Goal: Task Accomplishment & Management: Manage account settings

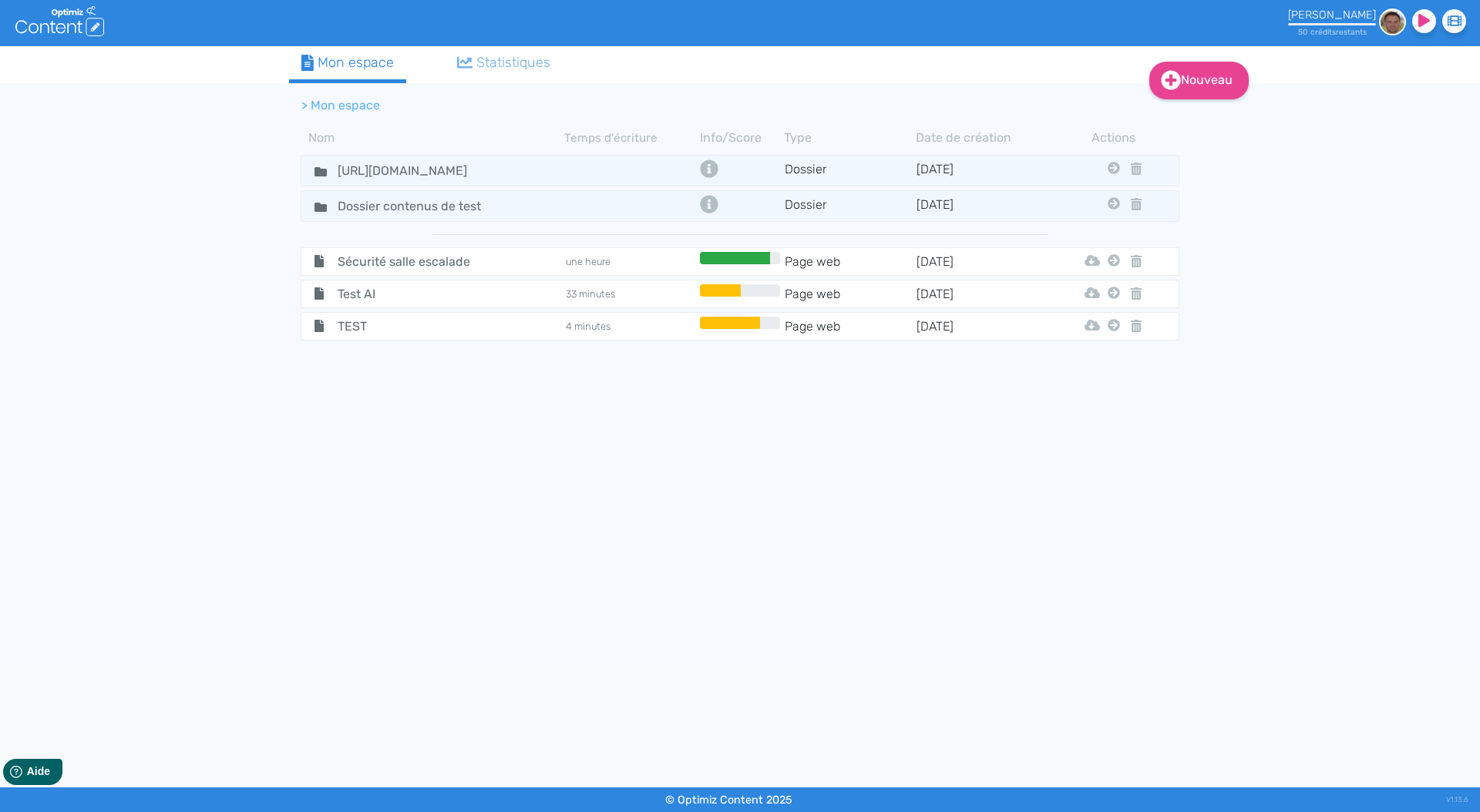
click at [1353, 19] on div "Herve Berard" at bounding box center [1332, 16] width 88 height 14
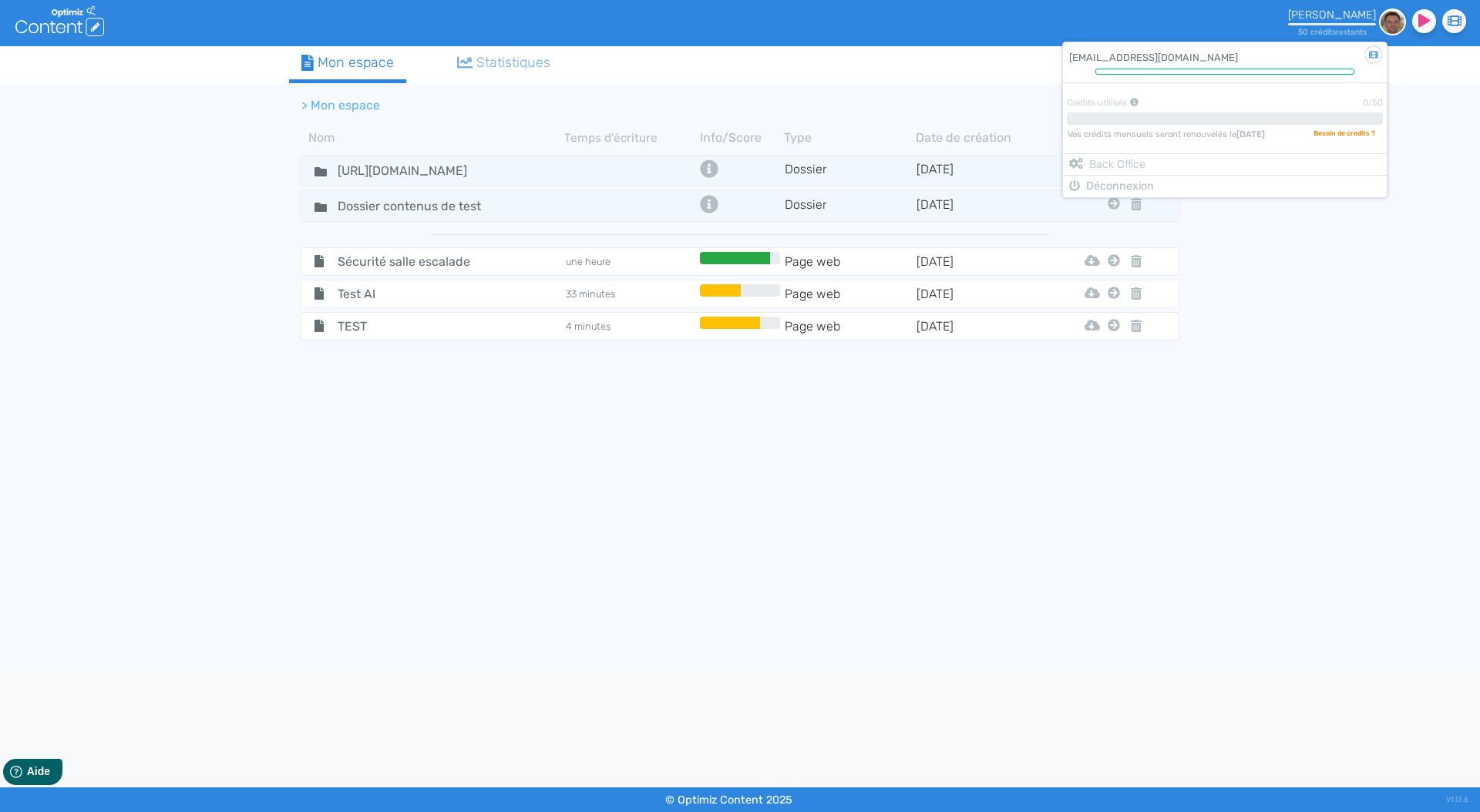
click at [1008, 62] on ul "Mon espace Statistiques" at bounding box center [690, 65] width 803 height 37
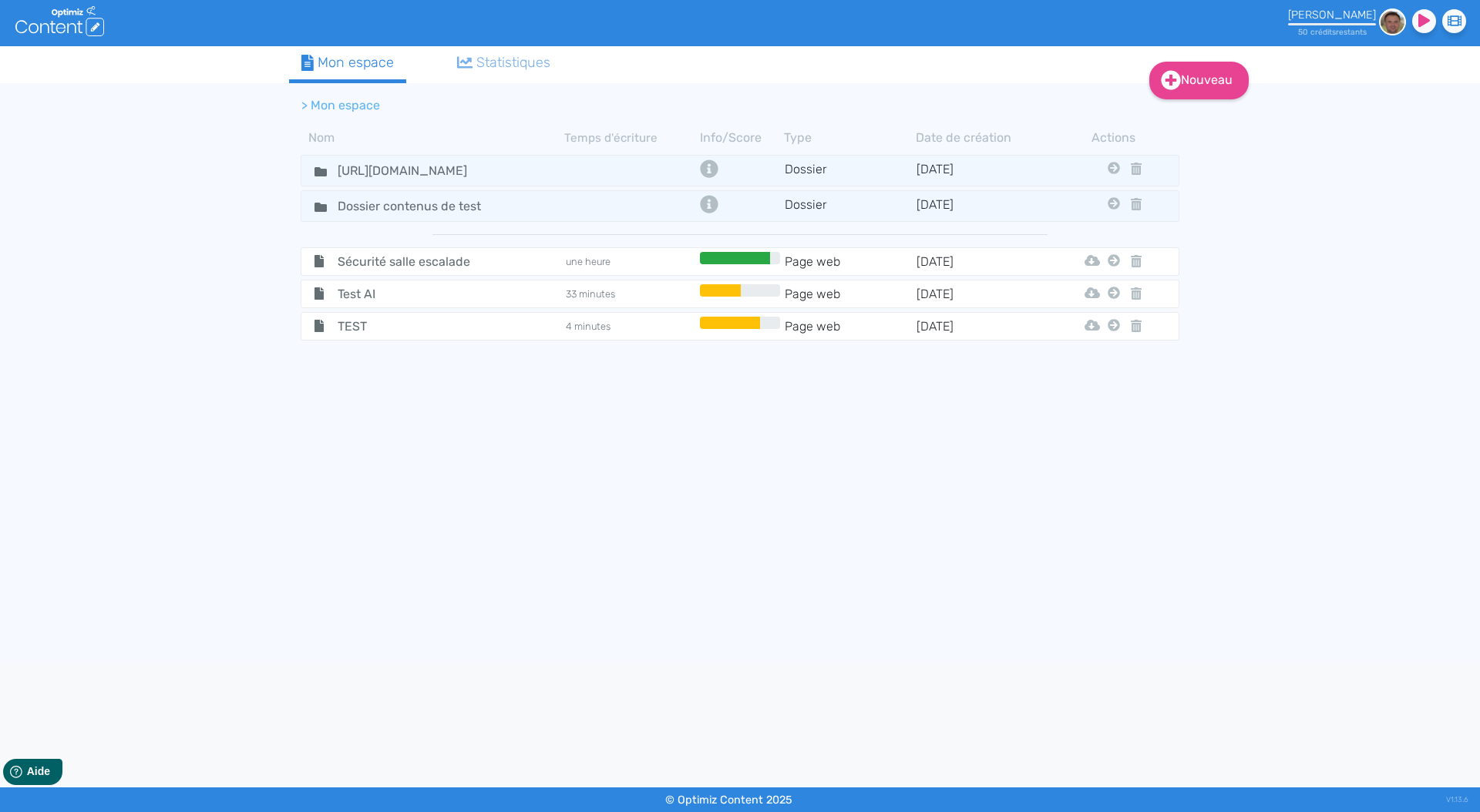
click at [1009, 62] on ul "Mon espace Statistiques" at bounding box center [690, 65] width 803 height 37
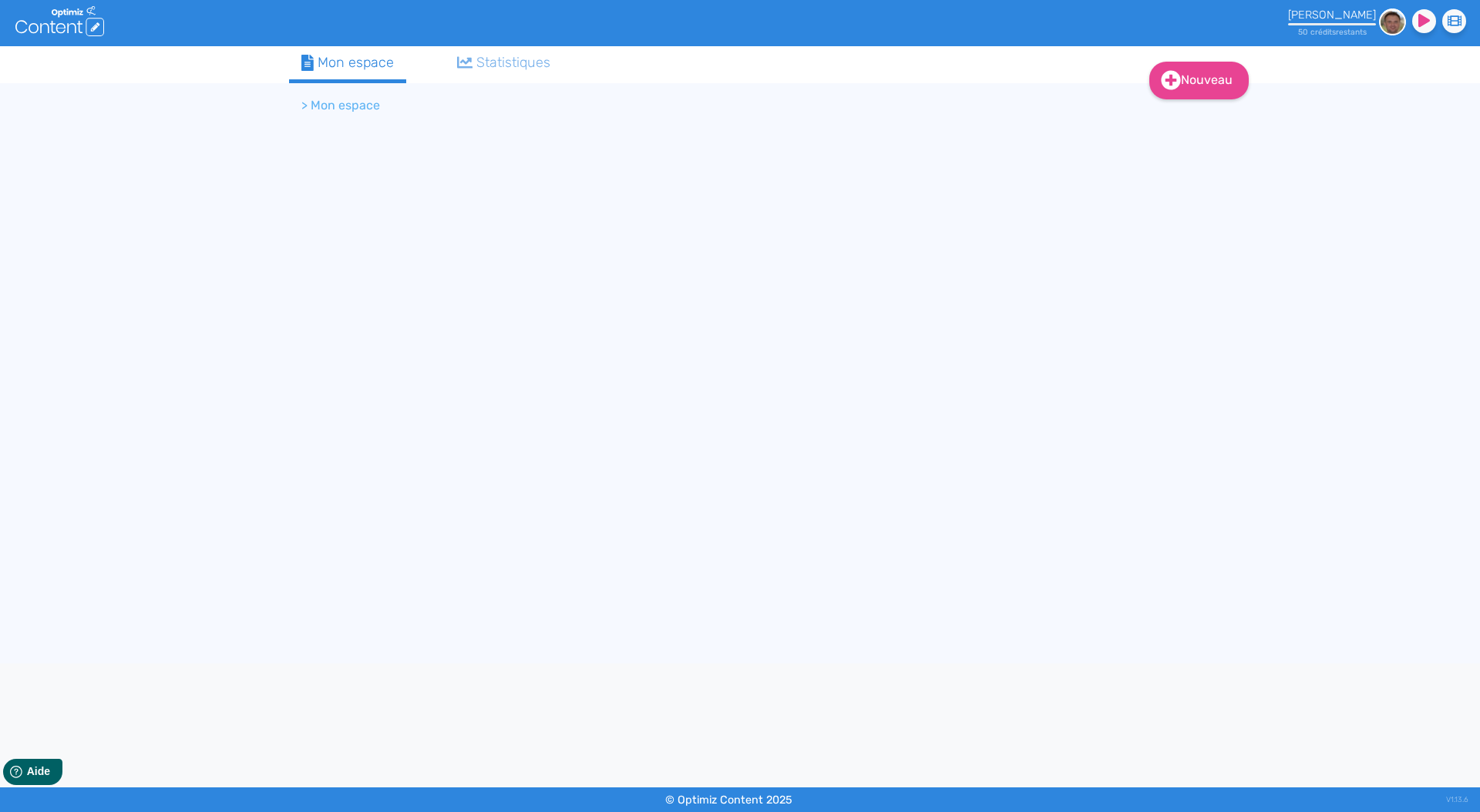
click at [1331, 26] on div "50 crédit s restant s" at bounding box center [1332, 28] width 88 height 17
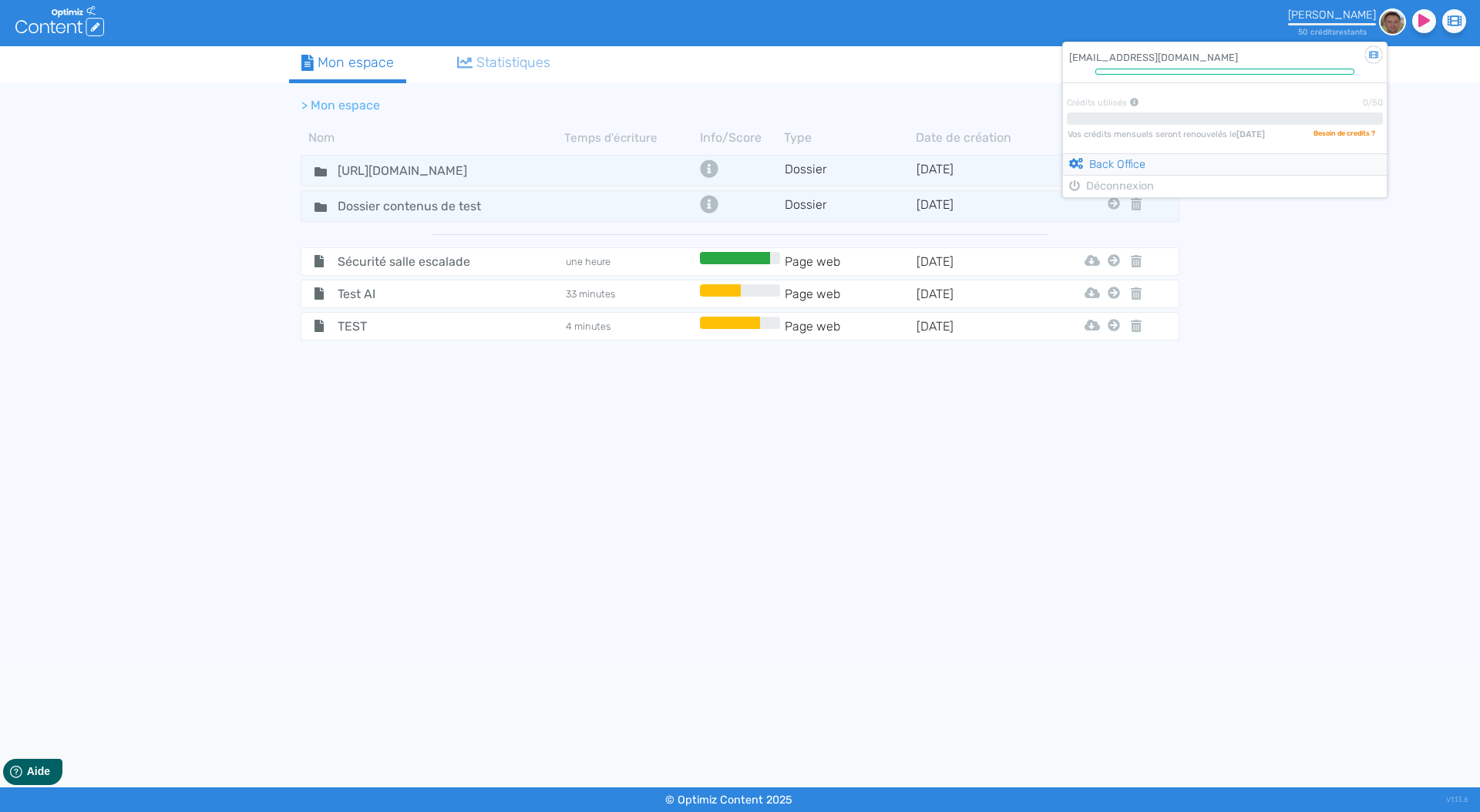
click at [1112, 159] on link "Back Office" at bounding box center [1107, 164] width 77 height 14
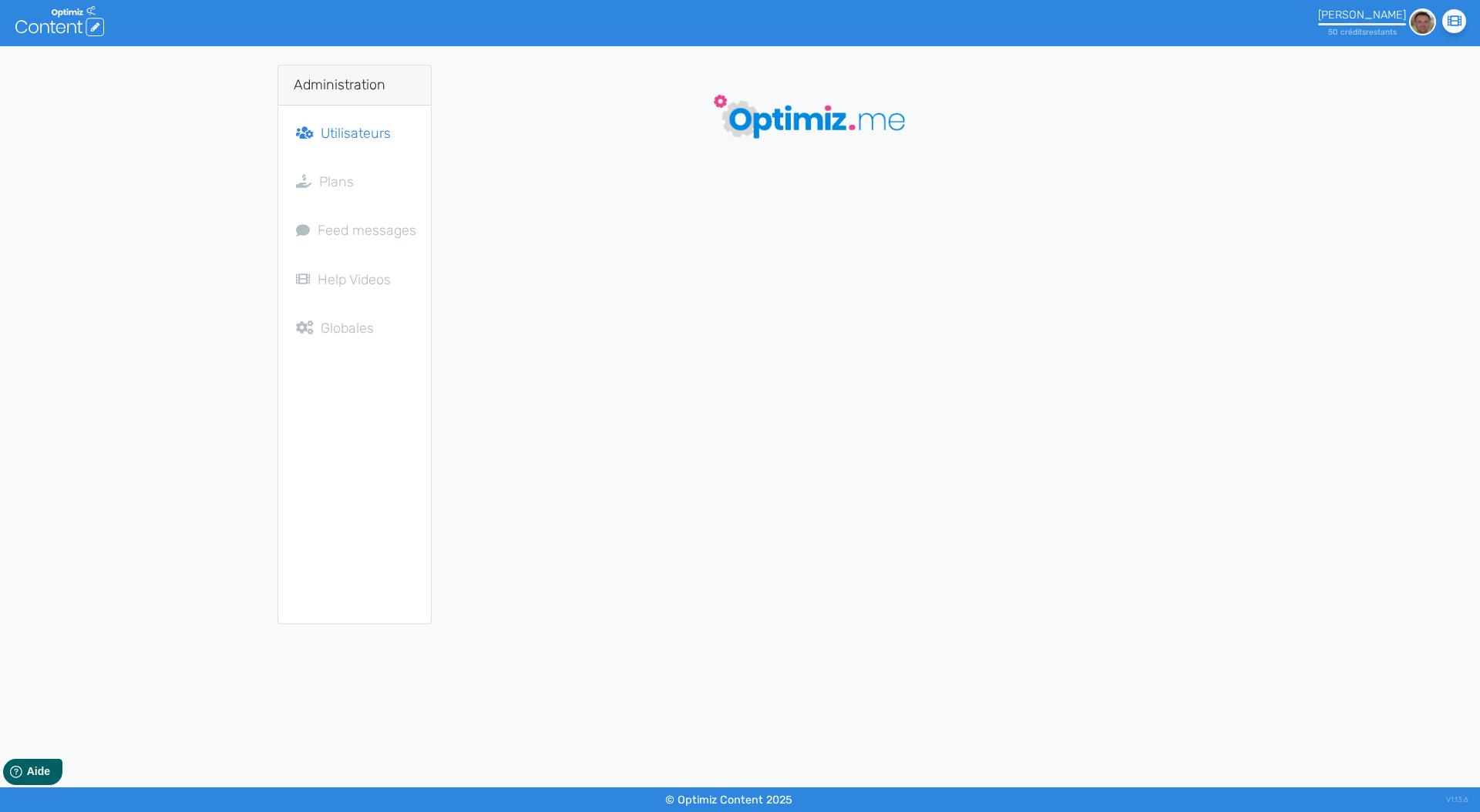
click at [790, 23] on div at bounding box center [740, 23] width 736 height 47
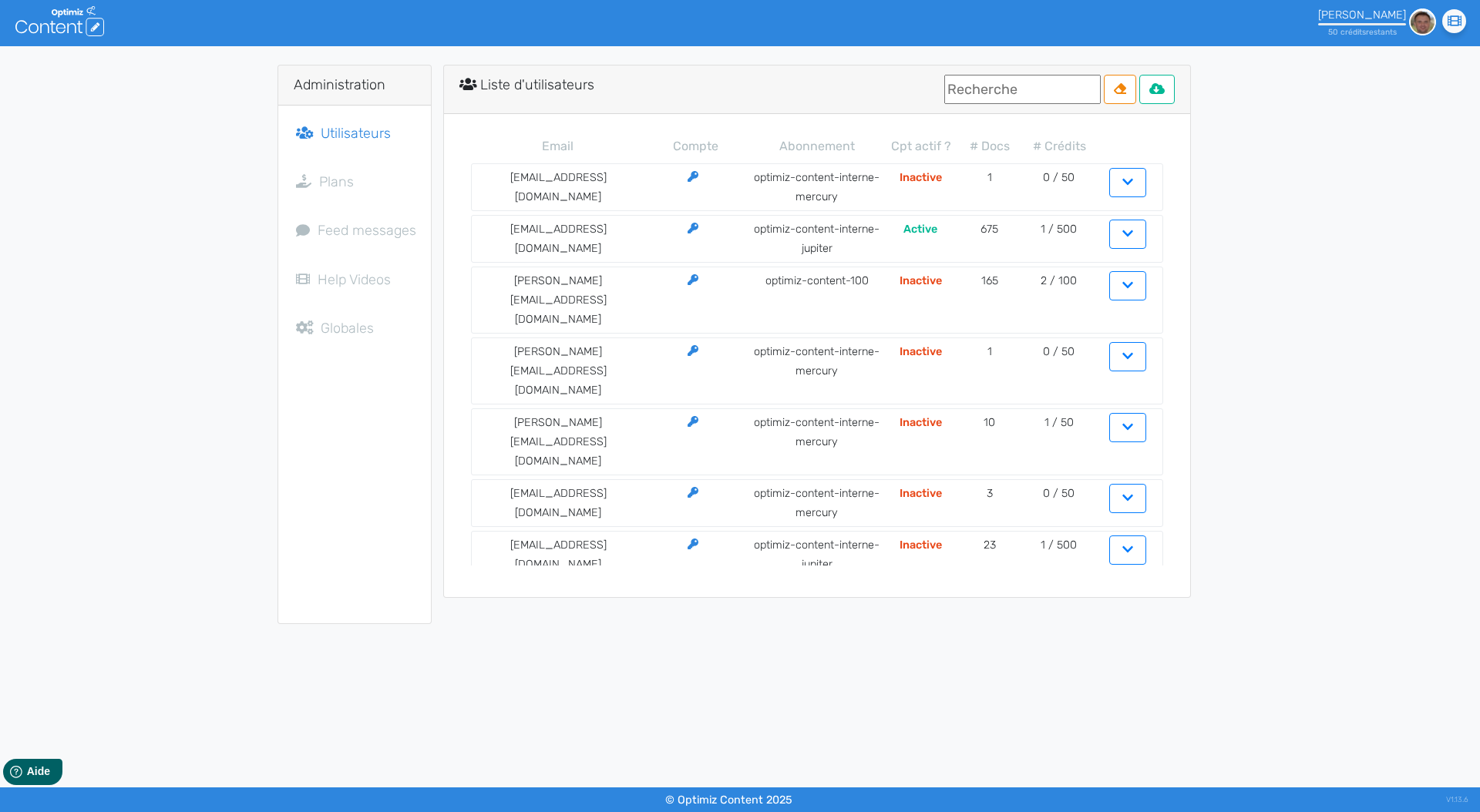
click at [984, 87] on input "text" at bounding box center [1022, 89] width 156 height 29
paste input "mlibeaut@emalec.com"
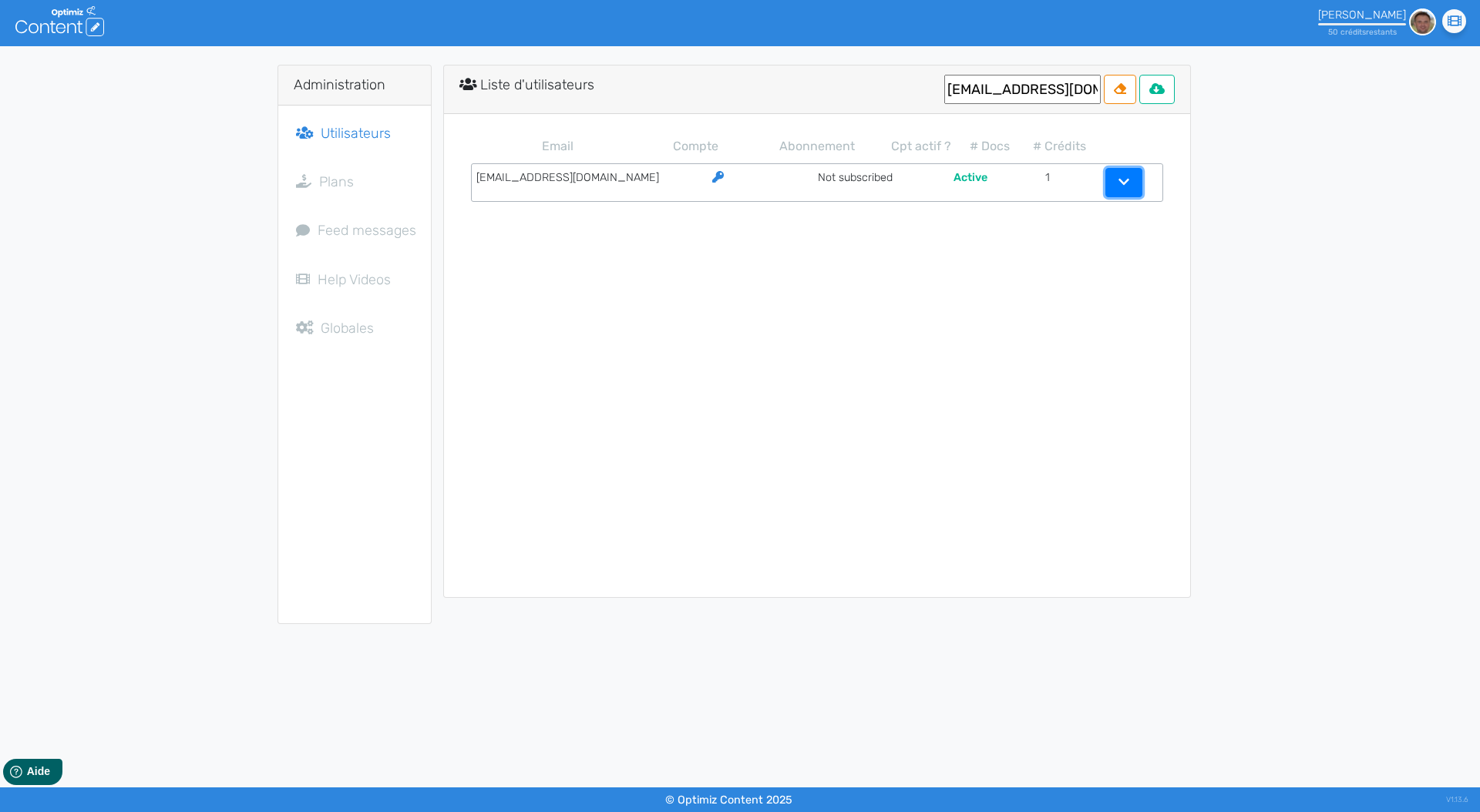
click at [1129, 178] on button "button" at bounding box center [1123, 182] width 37 height 29
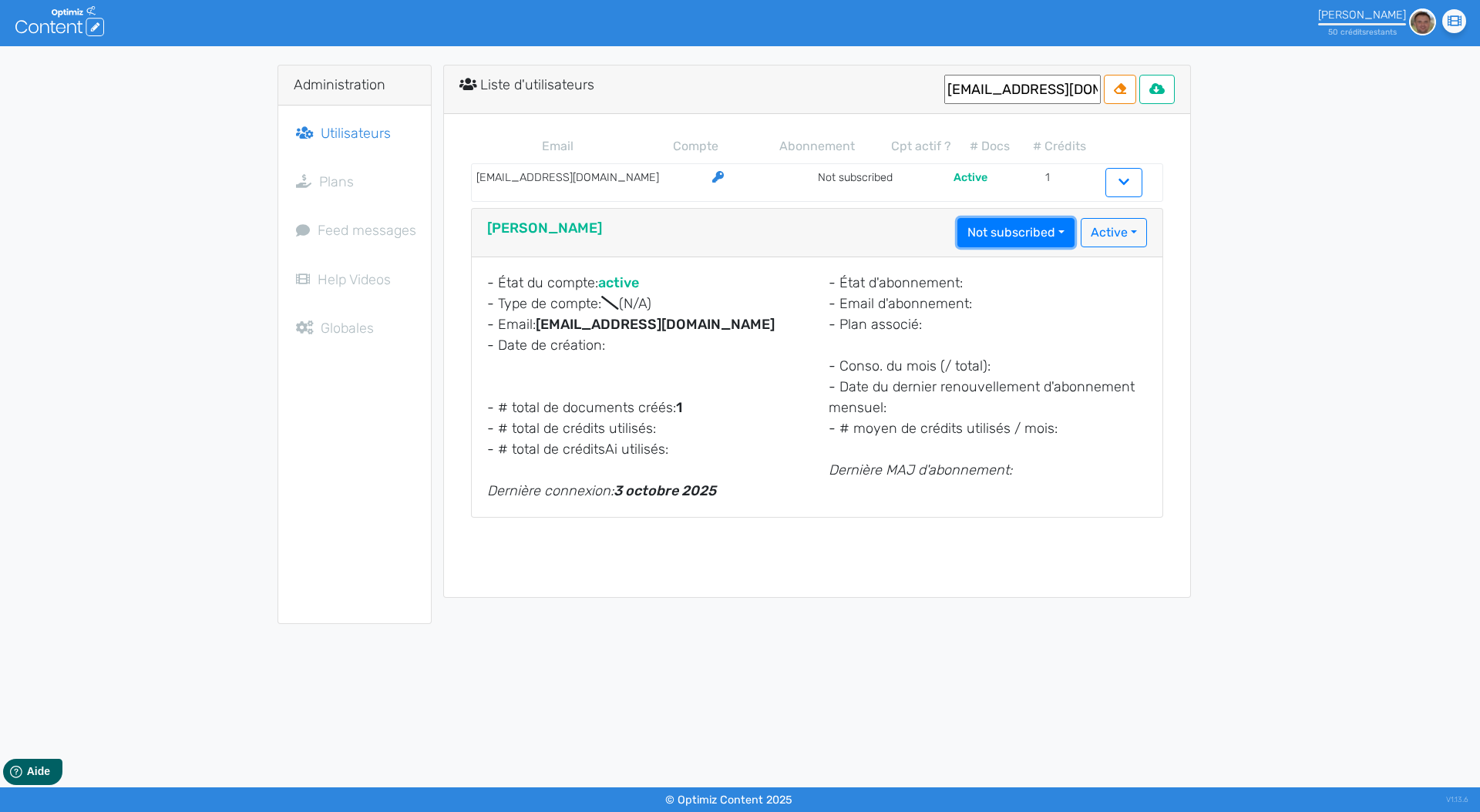
click at [1048, 223] on button "Not subscribed" at bounding box center [1016, 233] width 117 height 29
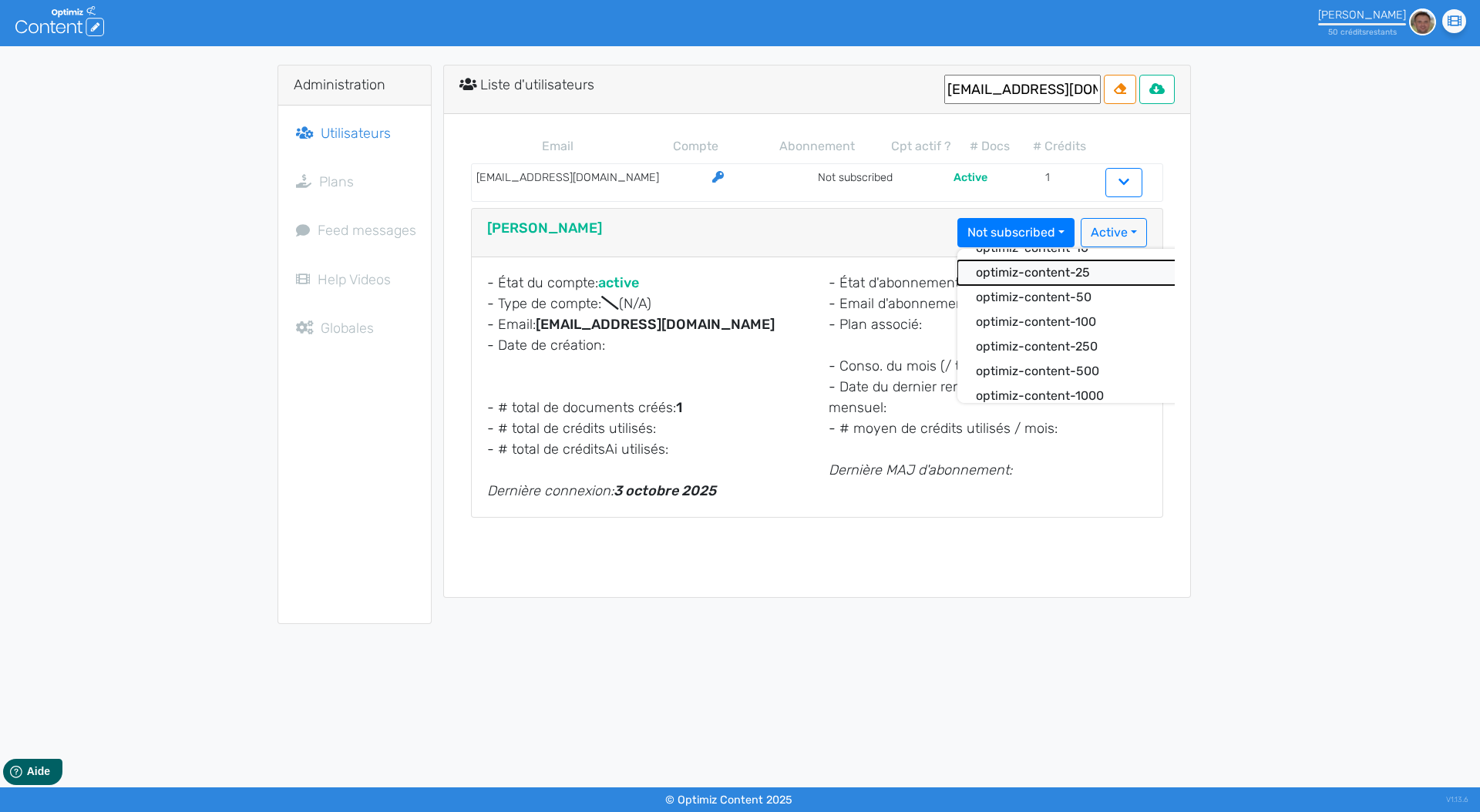
click at [1041, 272] on button "optimiz-content-25" at bounding box center [1079, 272] width 242 height 24
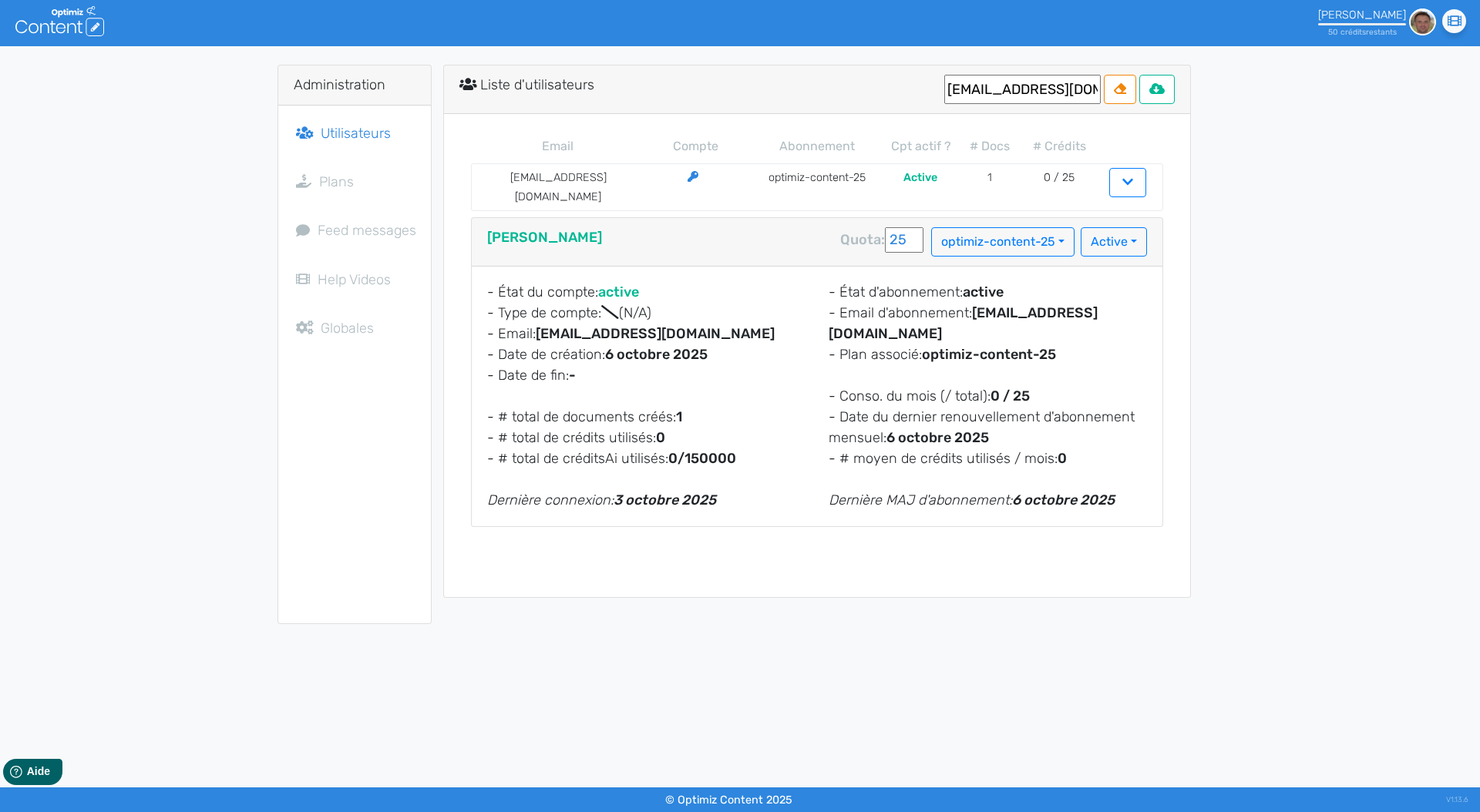
click at [1038, 85] on input "mlibeaut@emalec.com" at bounding box center [1022, 89] width 156 height 29
paste input "lrolle"
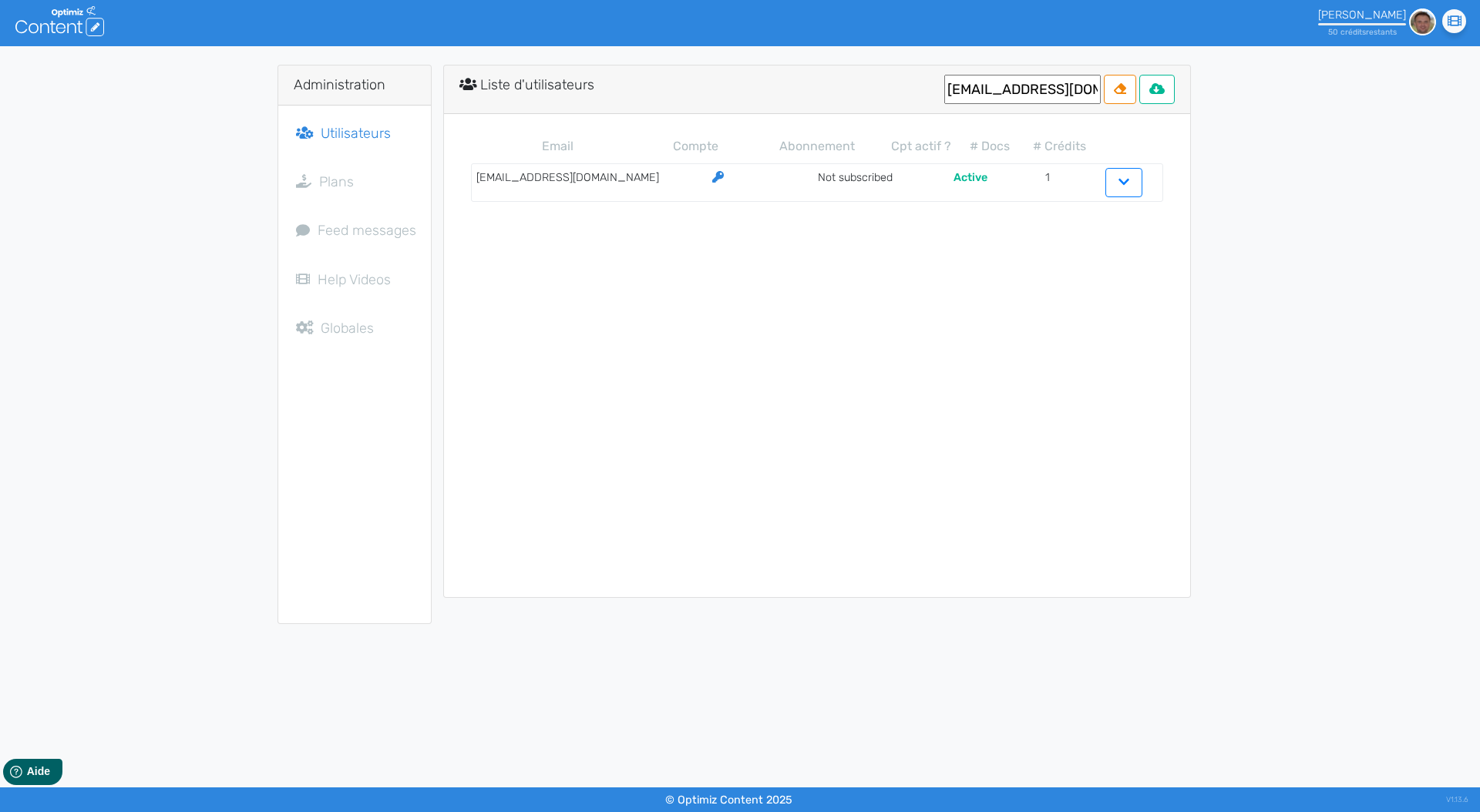
type input "lrollet@emalec.com"
click at [1112, 177] on button "button" at bounding box center [1123, 182] width 37 height 29
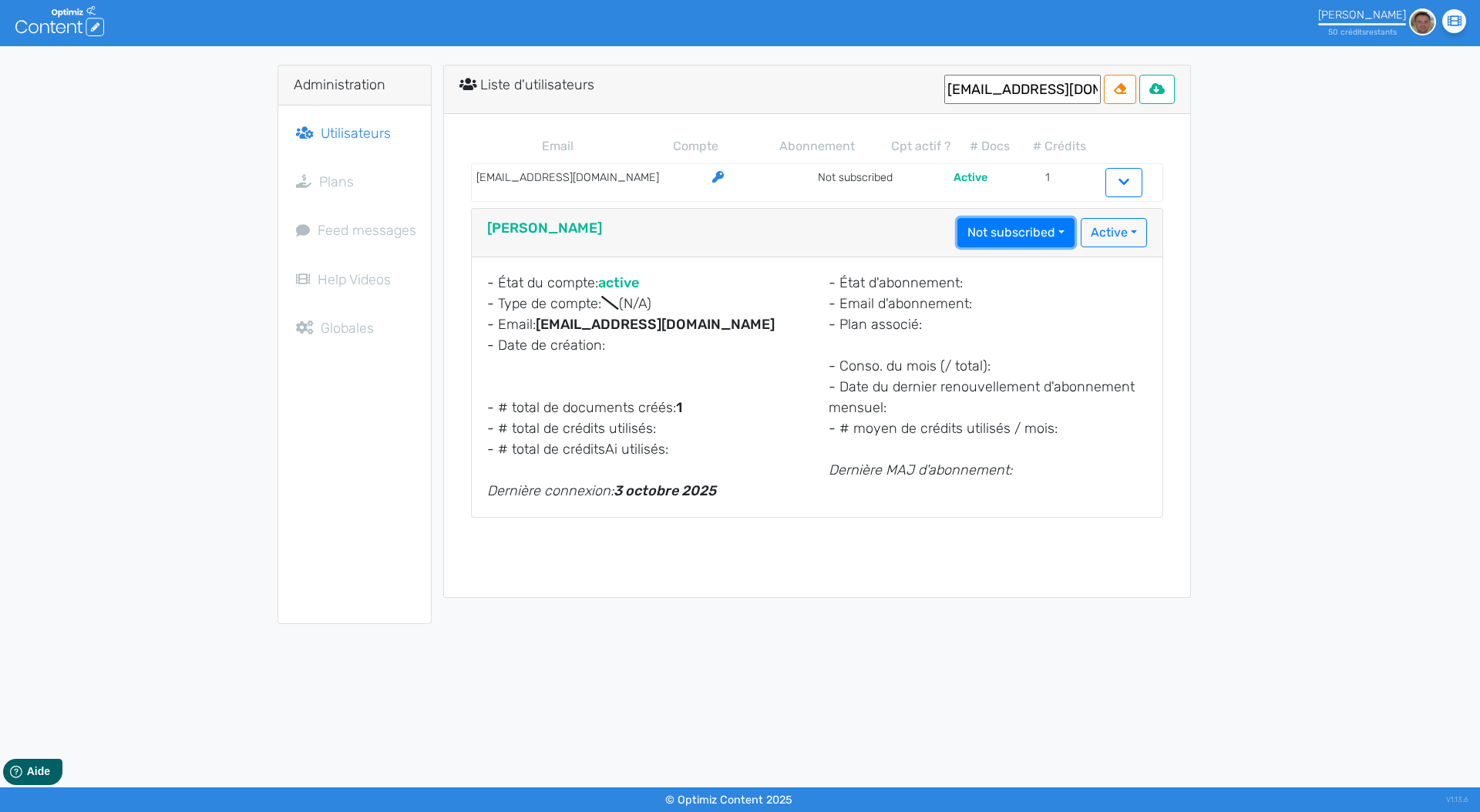
click at [1050, 228] on button "Not subscribed" at bounding box center [1016, 233] width 117 height 29
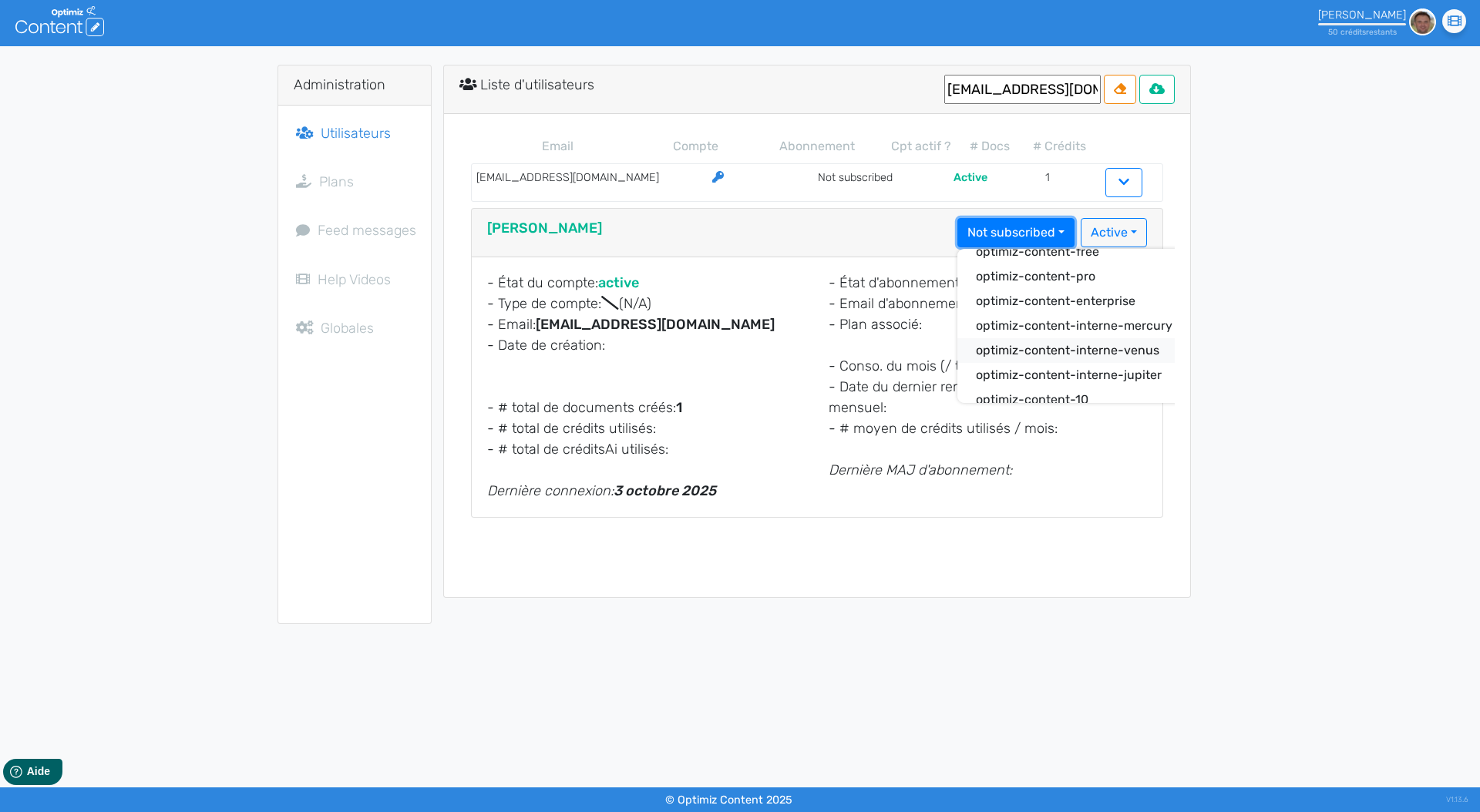
scroll to position [40, 0]
click at [1050, 400] on button "optimiz-content-25" at bounding box center [1079, 400] width 242 height 24
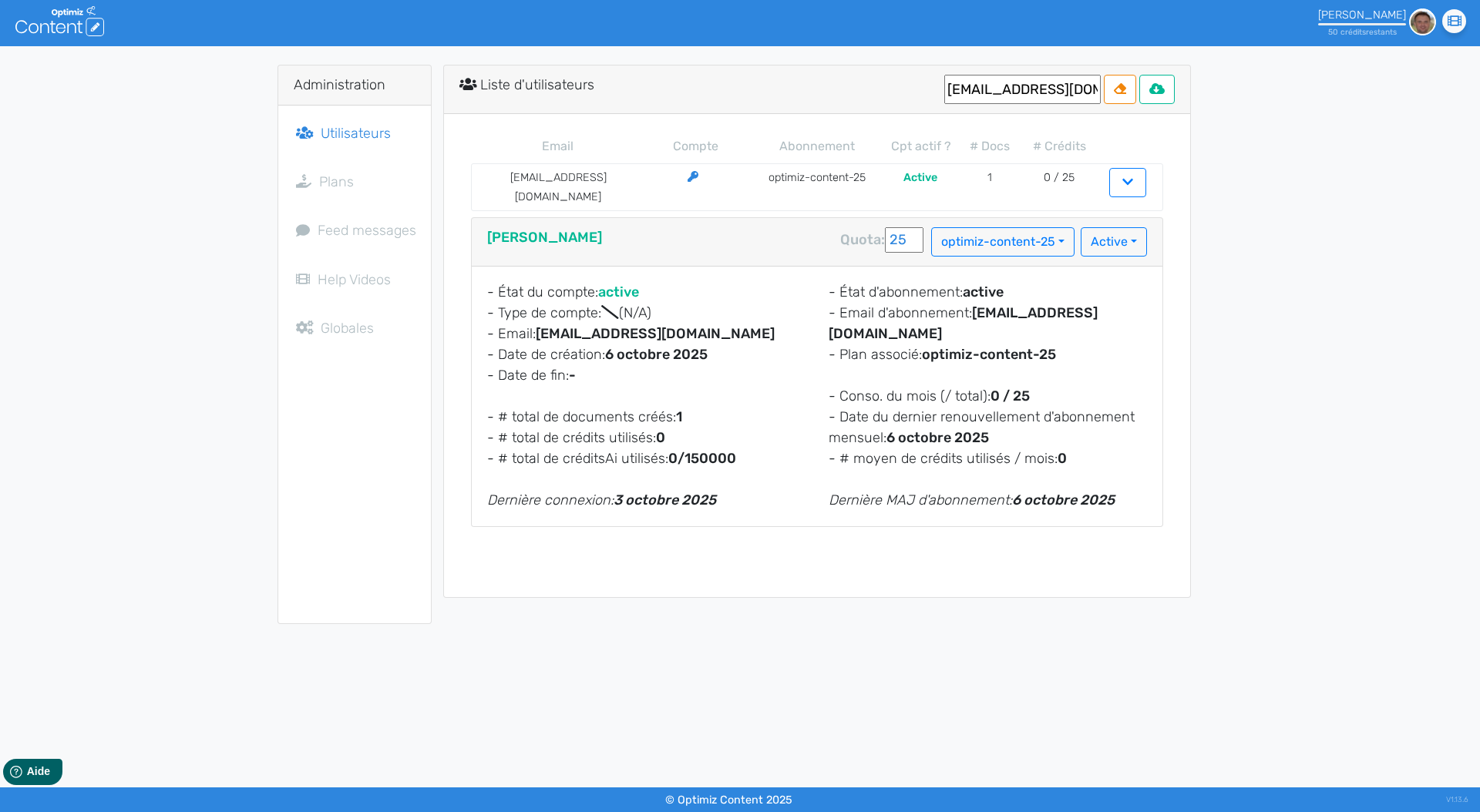
click at [1189, 329] on div "Email Compte Abonnement Cpt actif ? # Docs # Crédits lrollet@emalec.com optimiz…" at bounding box center [817, 356] width 746 height 484
click at [1263, 317] on div "Administration Utilisateurs Plans Feed messages Help Videos Globales Liste d'ut…" at bounding box center [740, 344] width 1480 height 559
click at [148, 512] on div "Administration Utilisateurs Plans Feed messages Help Videos Globales Liste d'ut…" at bounding box center [740, 344] width 1480 height 559
